Goal: Transaction & Acquisition: Purchase product/service

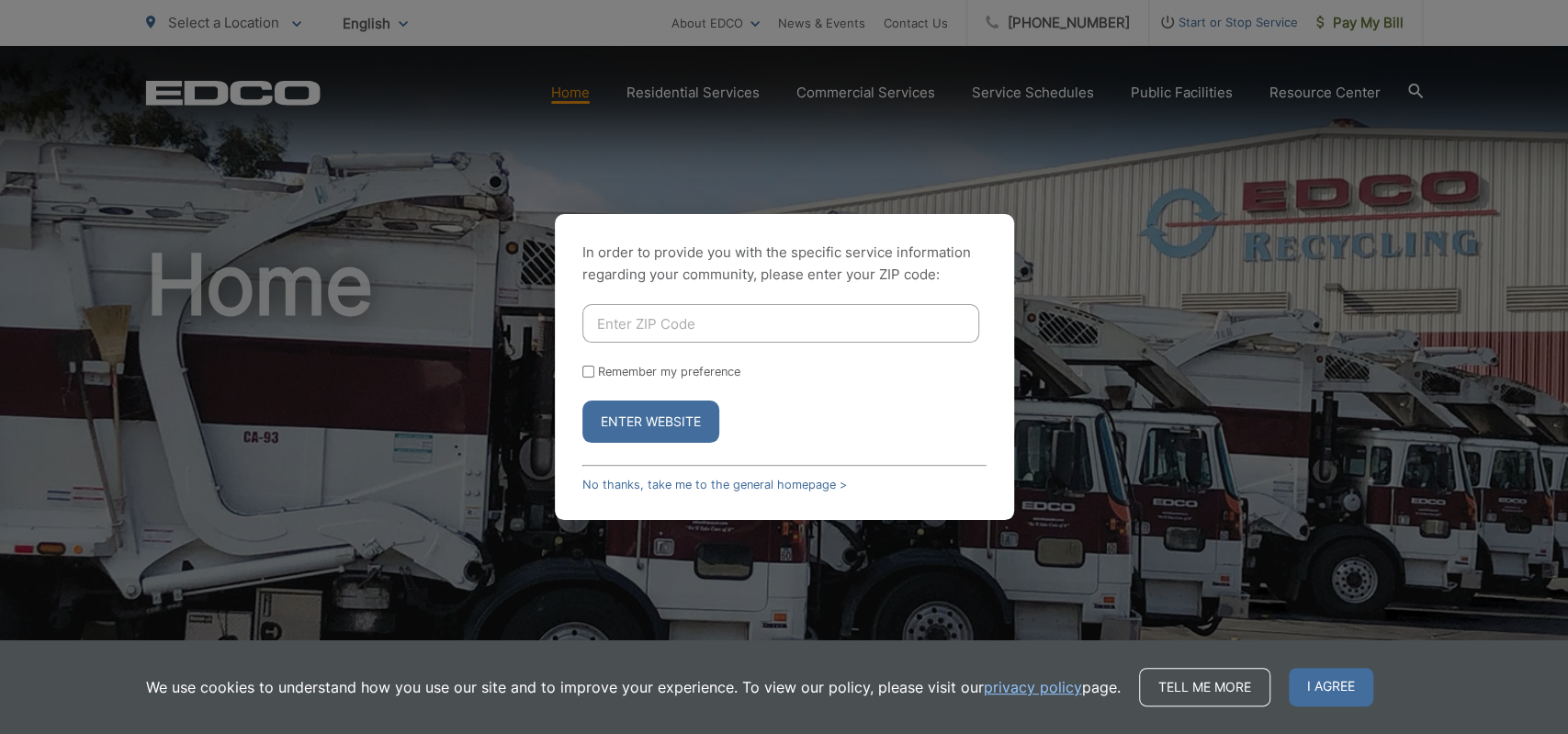
click at [722, 328] on input "Enter ZIP Code" at bounding box center [780, 323] width 397 height 39
type input "92078"
drag, startPoint x: 592, startPoint y: 376, endPoint x: 590, endPoint y: 387, distance: 11.2
click at [591, 376] on input "Remember my preference" at bounding box center [588, 372] width 12 height 12
checkbox input "true"
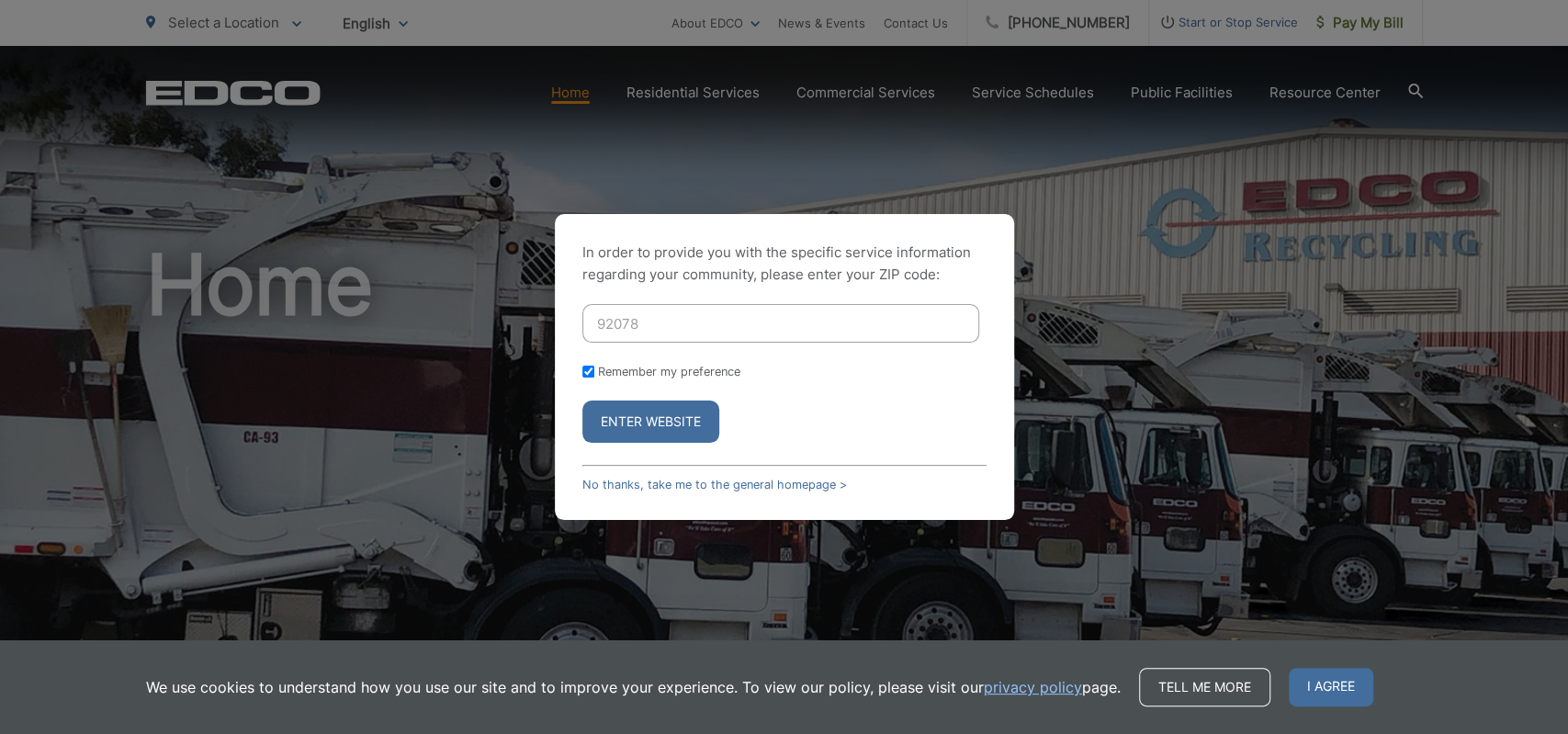
click at [595, 420] on button "Enter Website" at bounding box center [650, 421] width 137 height 43
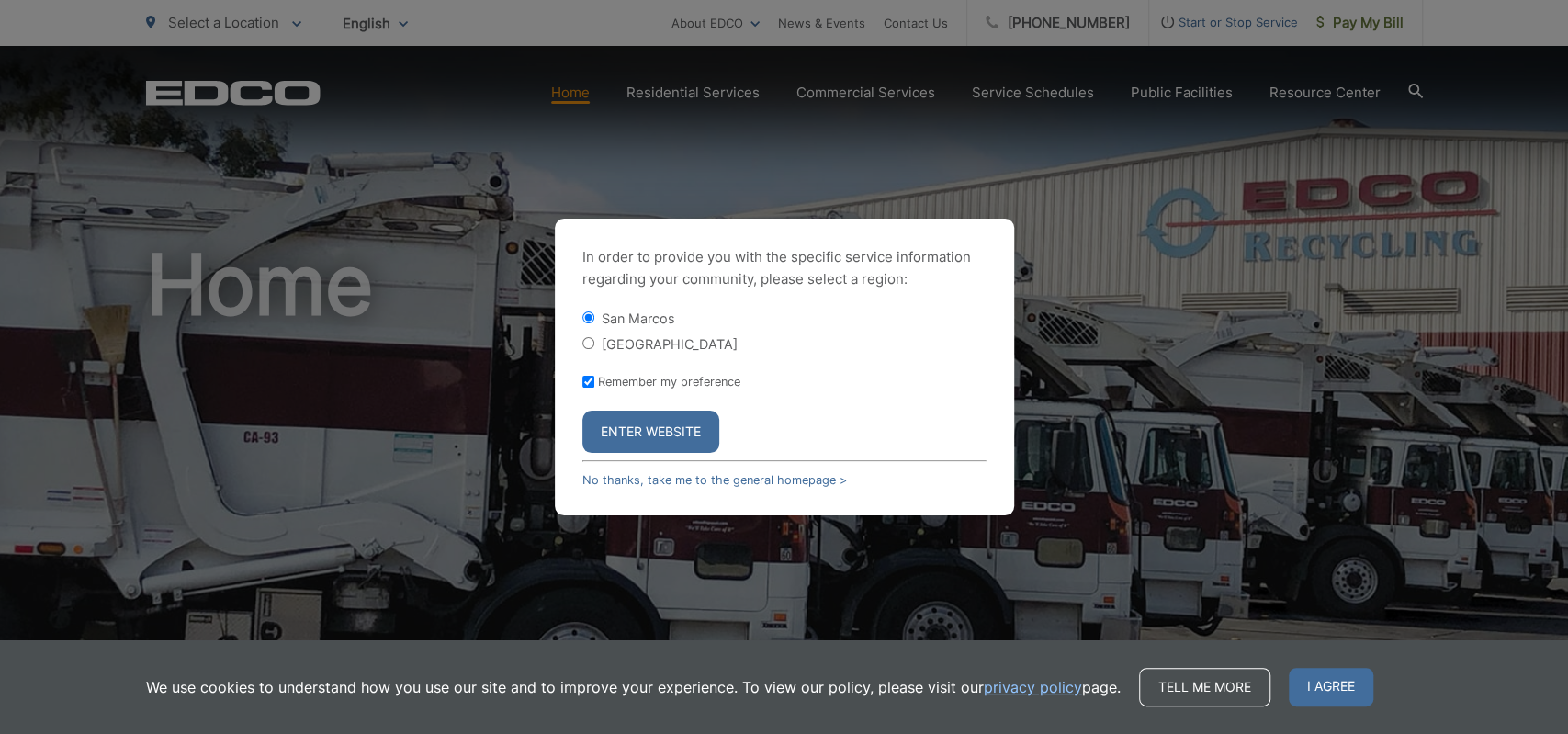
click at [595, 420] on button "Enter Website" at bounding box center [650, 431] width 137 height 43
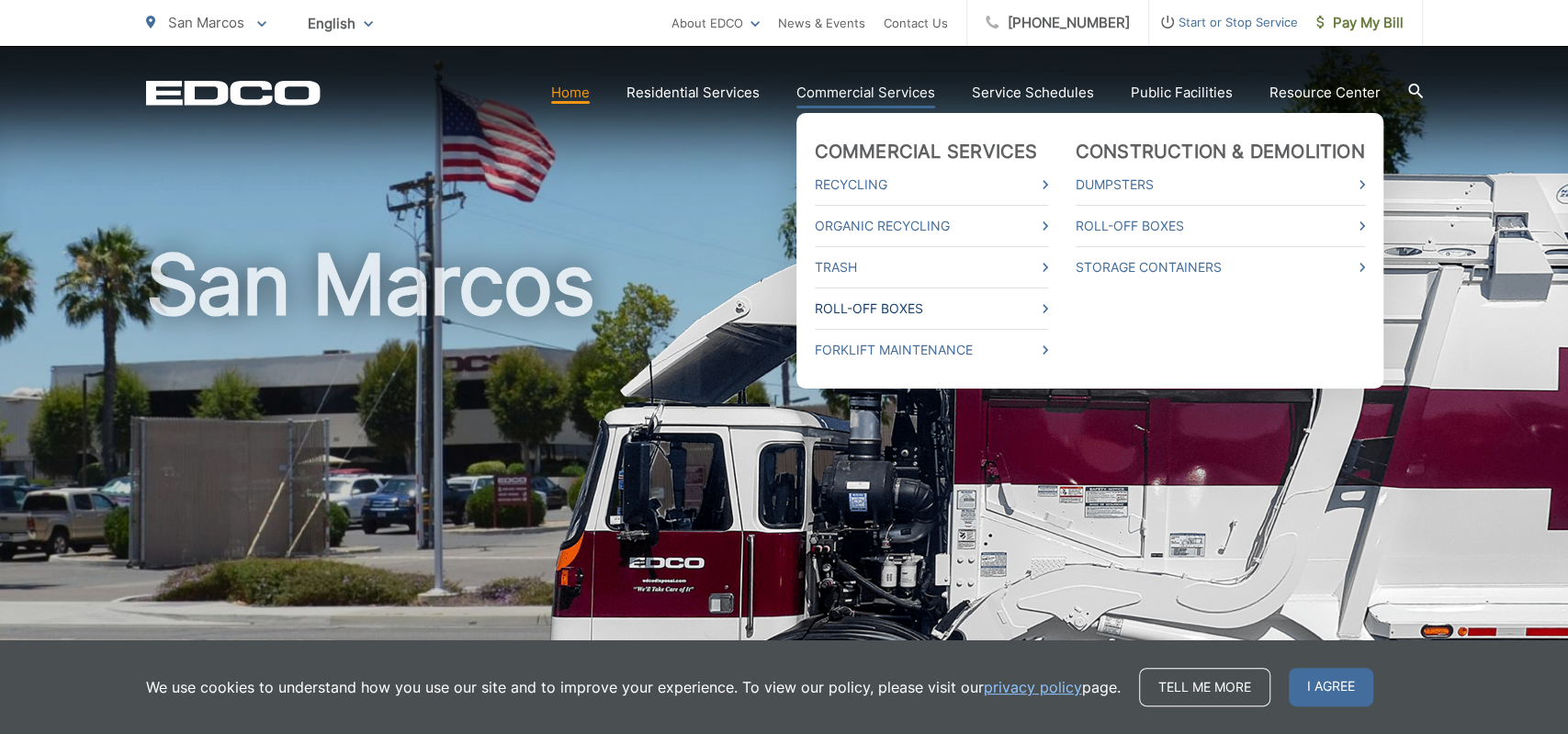
scroll to position [382, 0]
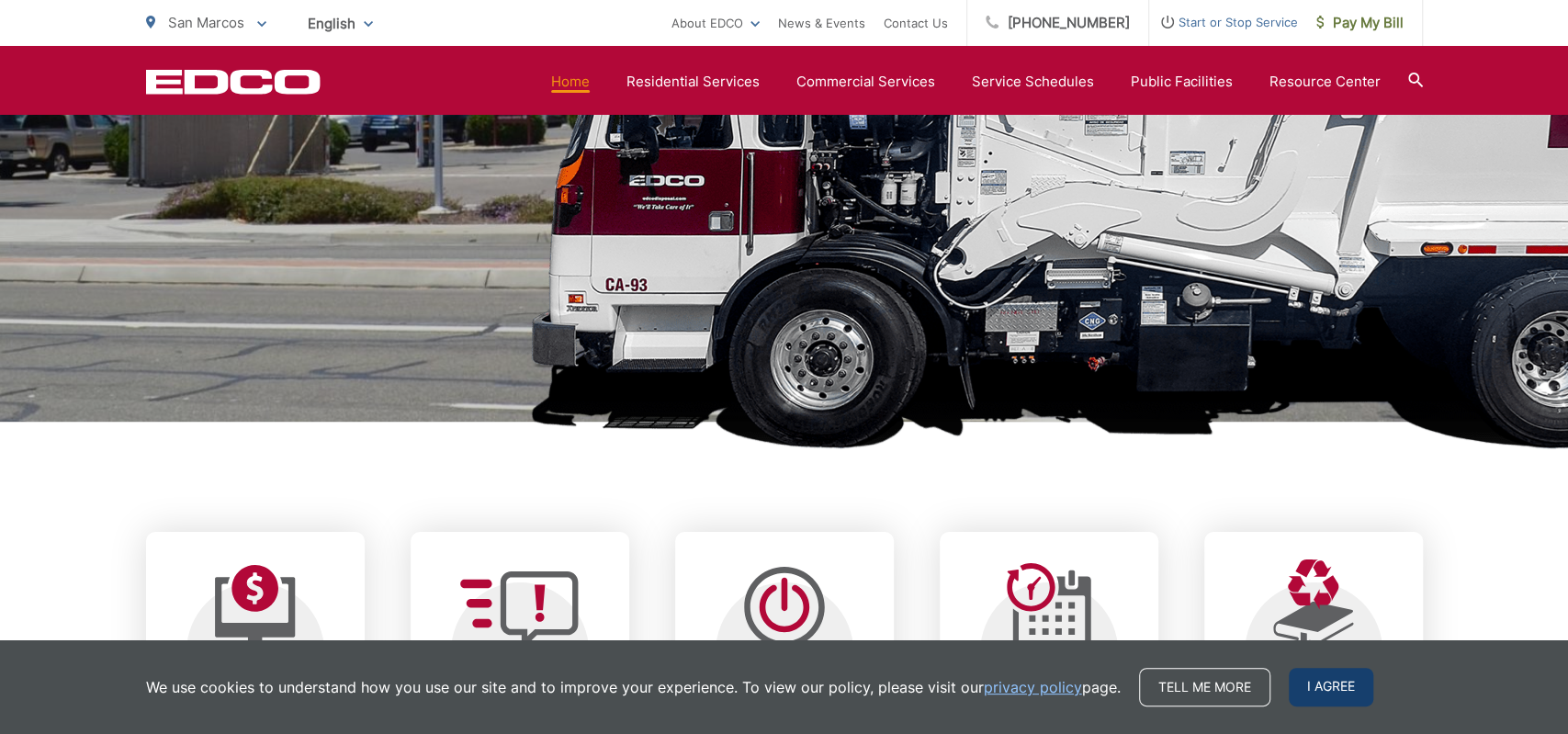
click at [1332, 690] on span "I agree" at bounding box center [1331, 687] width 84 height 39
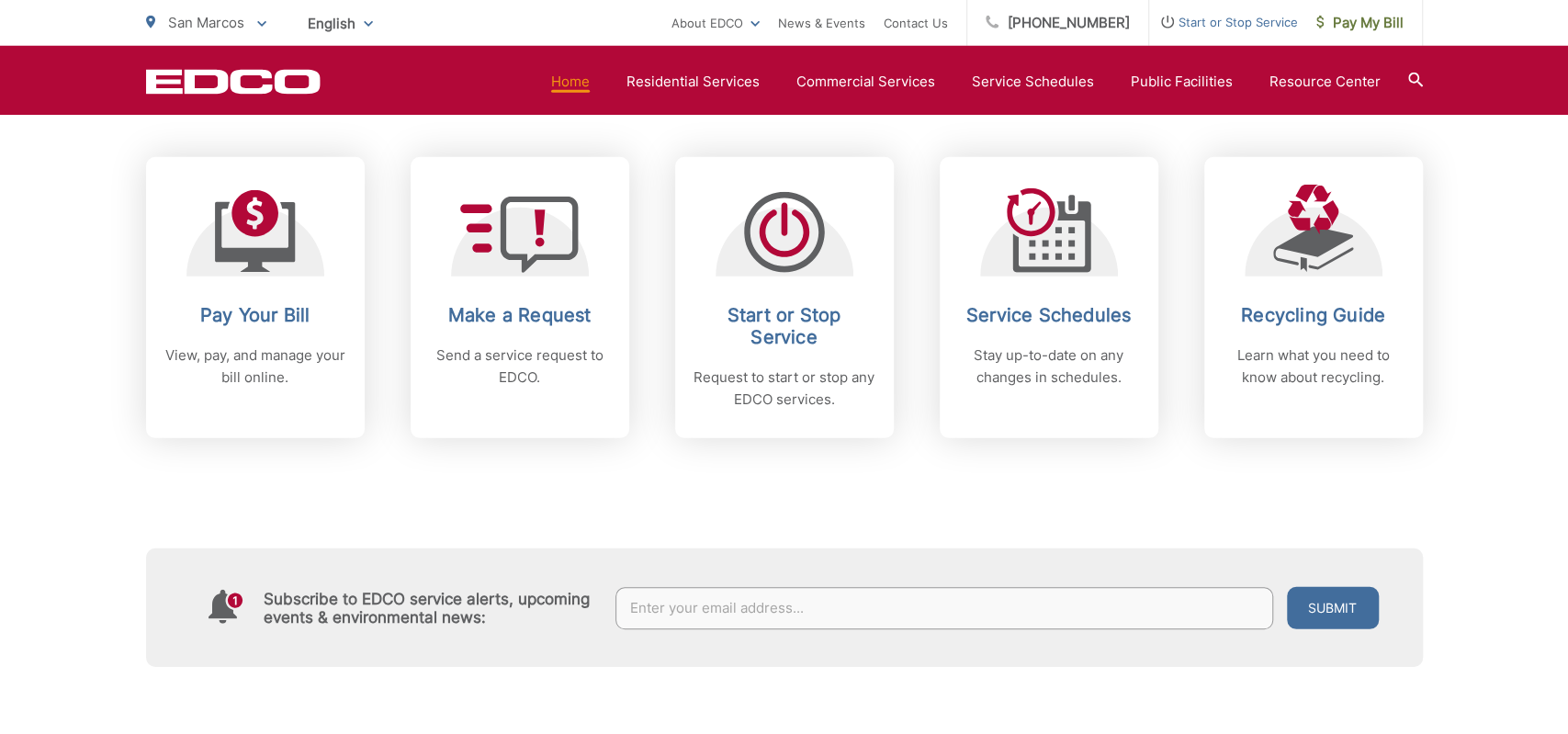
scroll to position [764, 0]
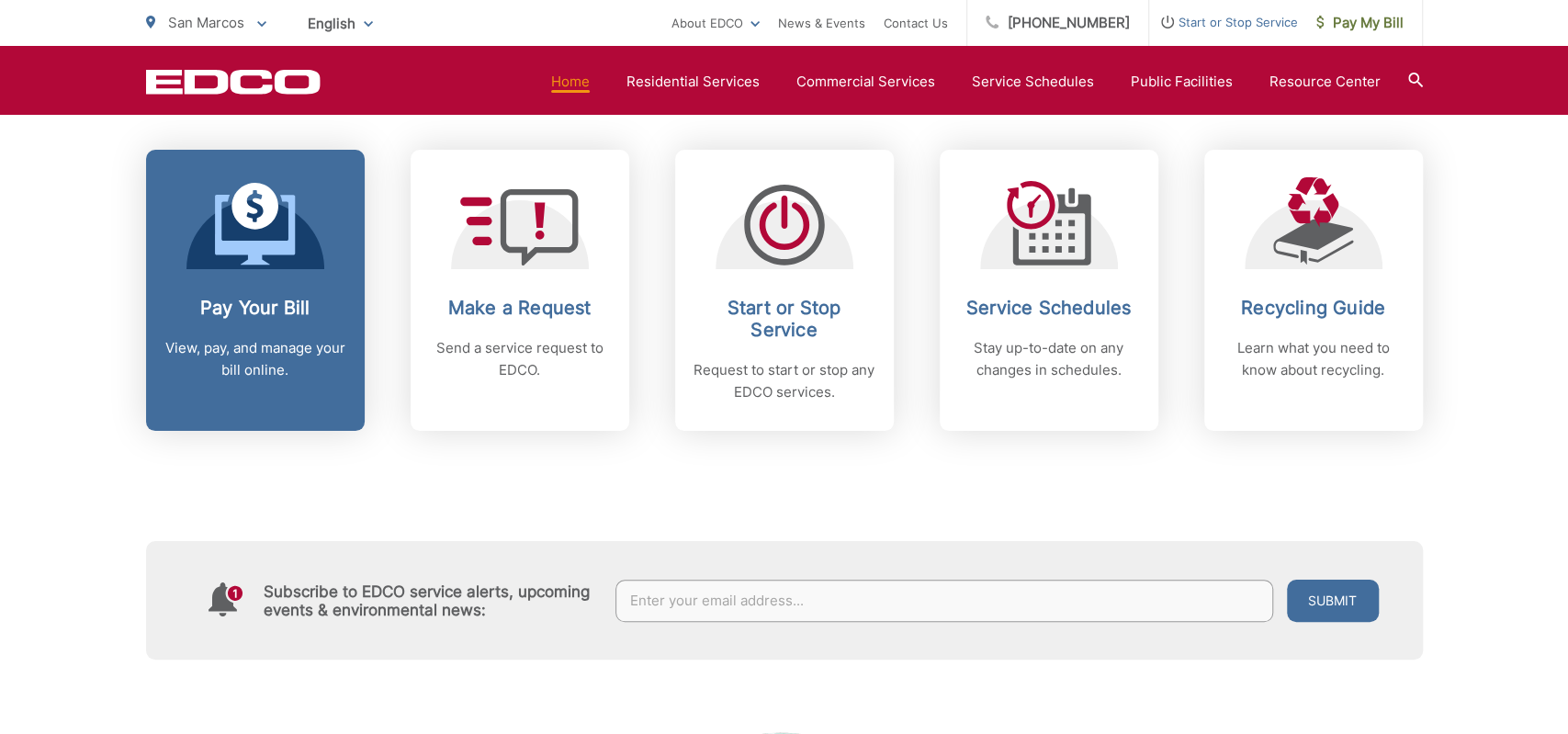
click at [299, 292] on link "Pay Your Bill View, pay, and manage your bill online." at bounding box center [255, 290] width 219 height 282
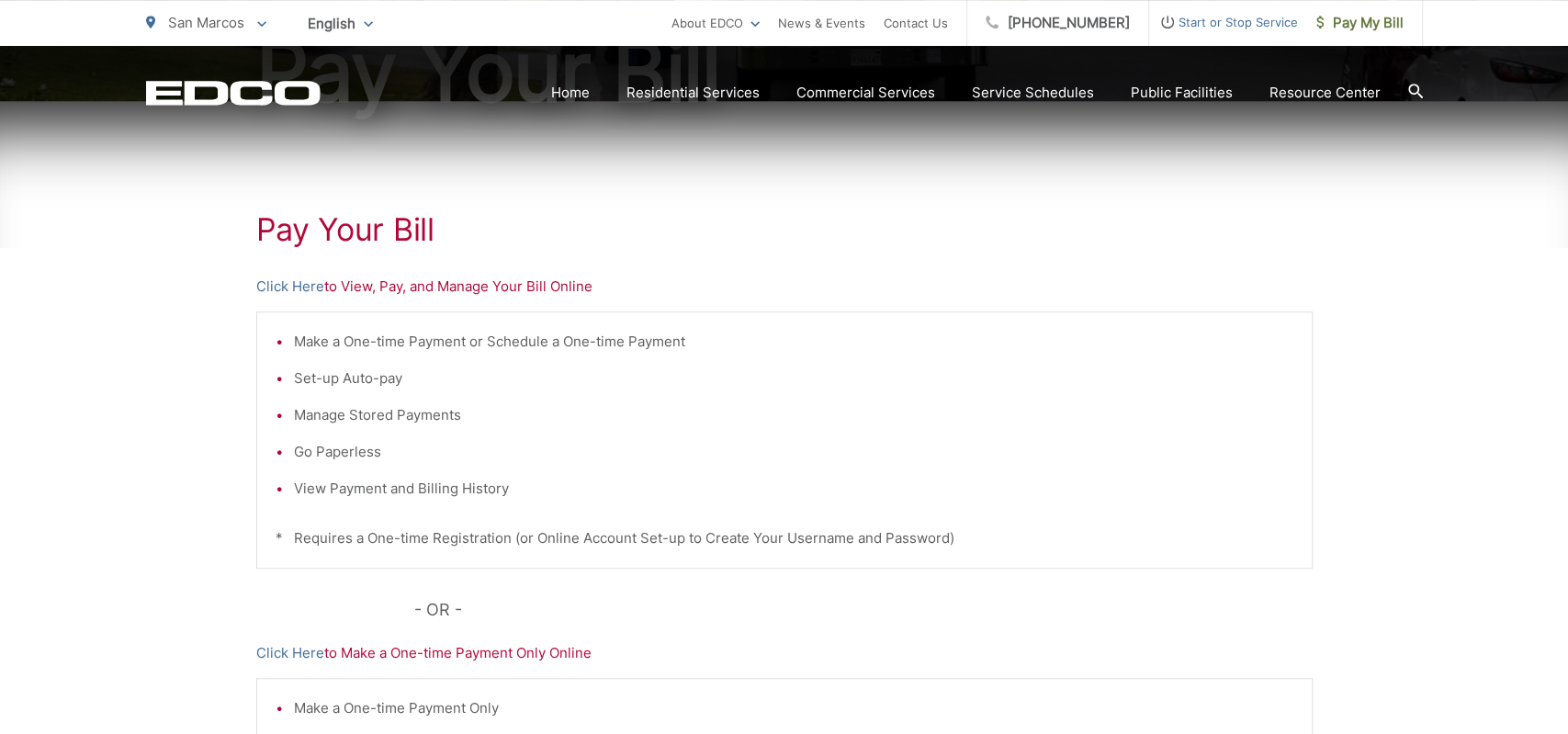
scroll to position [286, 0]
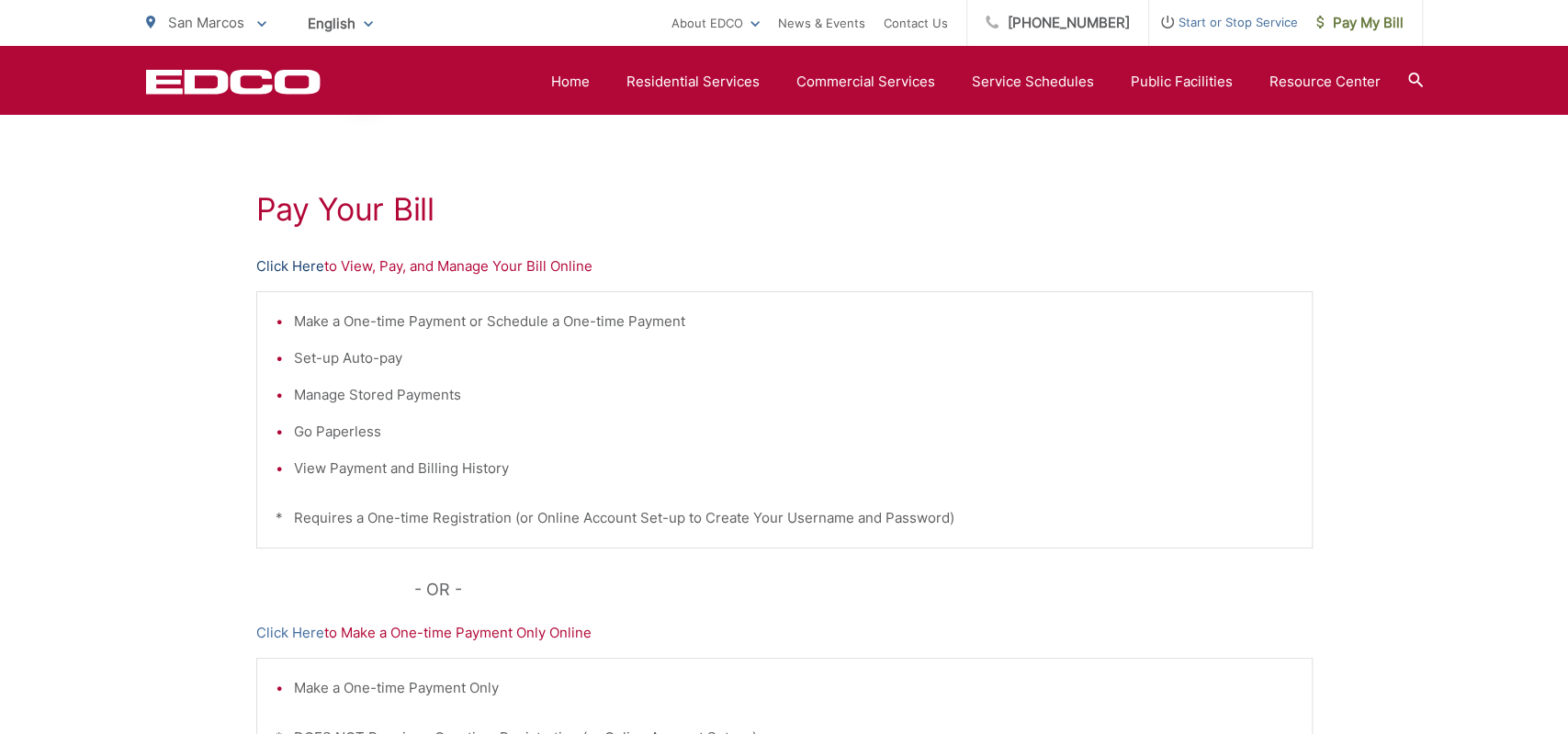
click at [299, 265] on link "Click Here" at bounding box center [290, 266] width 68 height 22
click at [301, 267] on link "Click Here" at bounding box center [290, 266] width 68 height 22
